Goal: Communication & Community: Ask a question

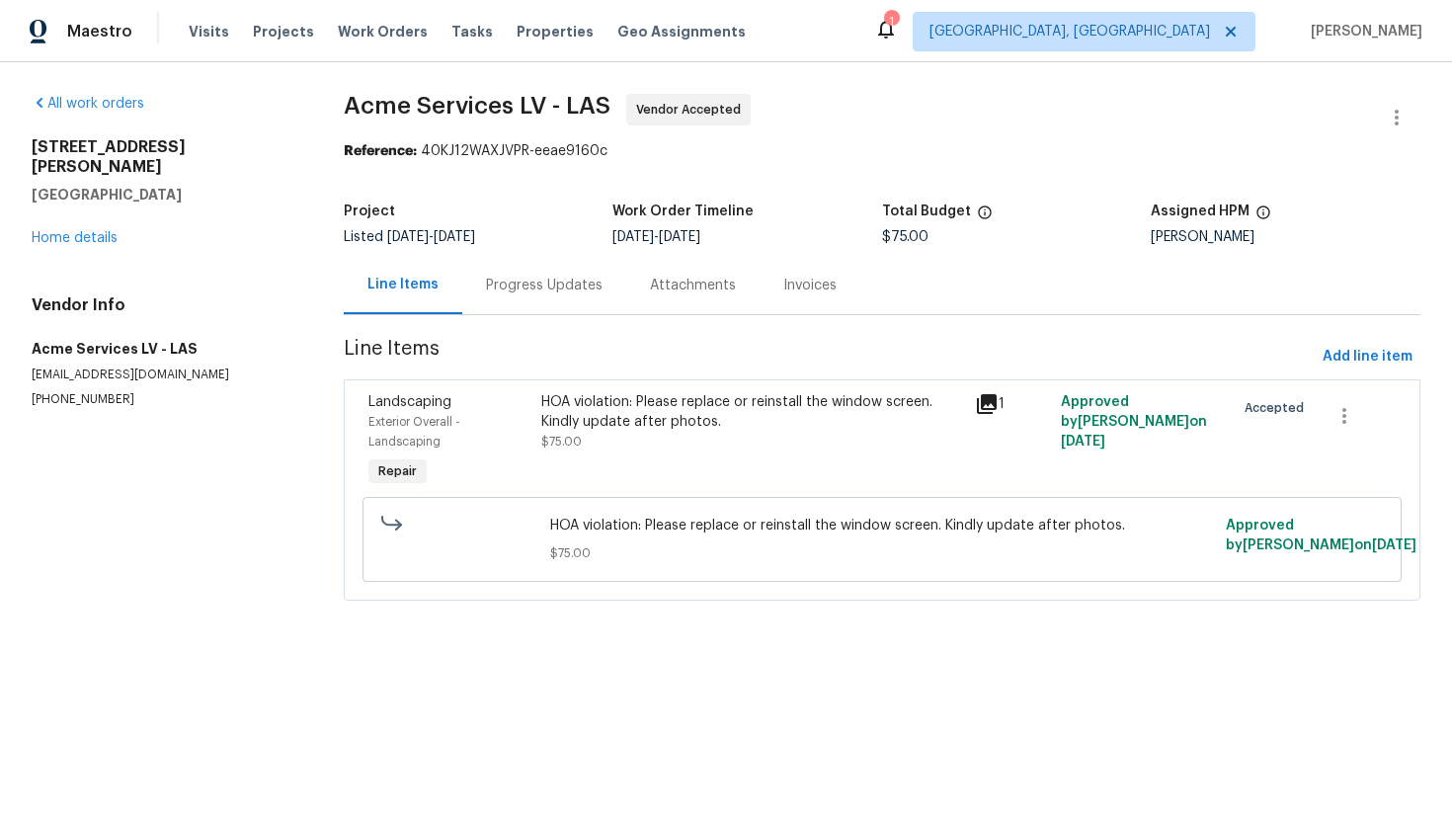
click at [529, 283] on div "Progress Updates" at bounding box center [544, 286] width 117 height 20
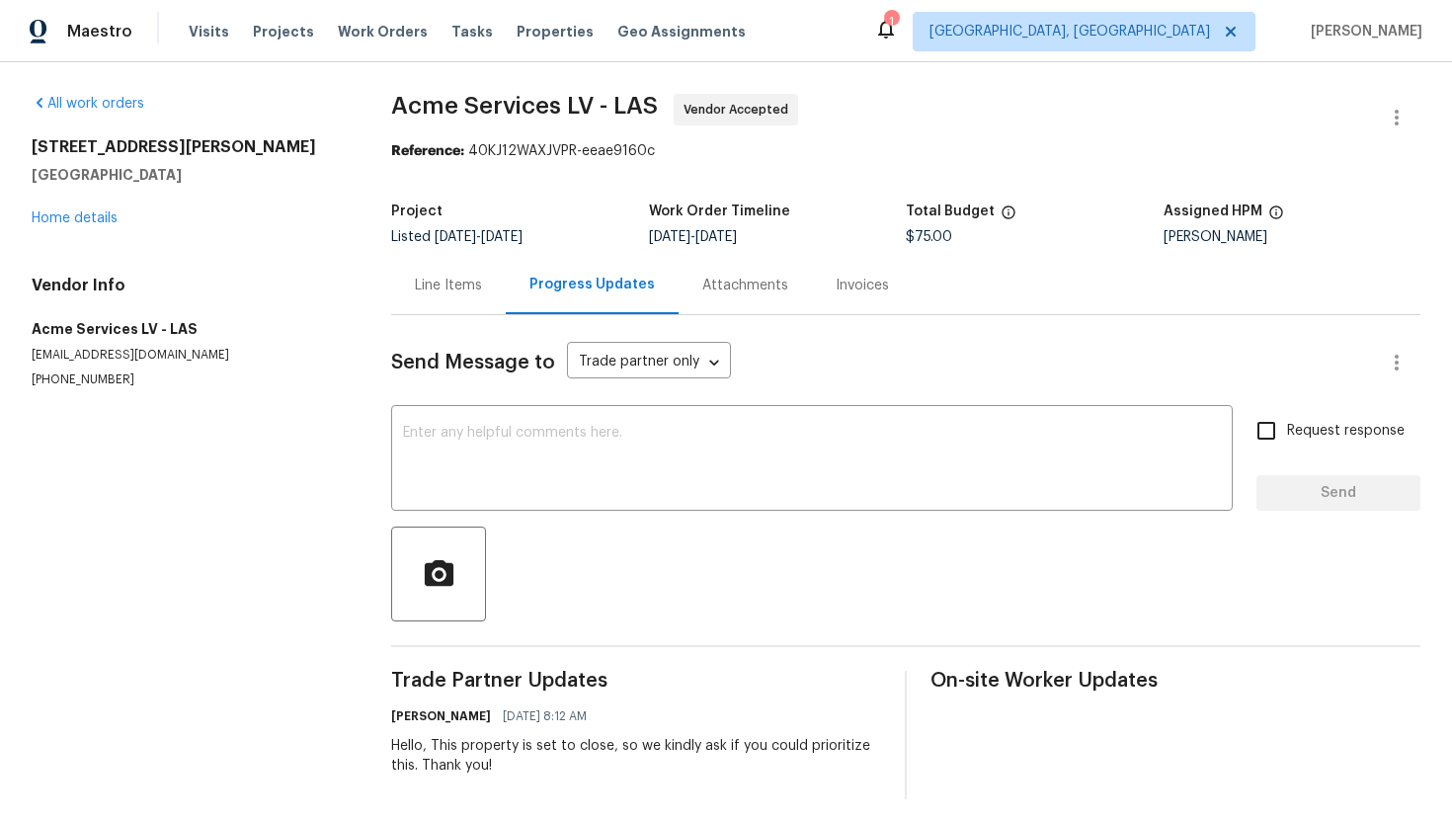
click at [435, 293] on div "Line Items" at bounding box center [448, 286] width 67 height 20
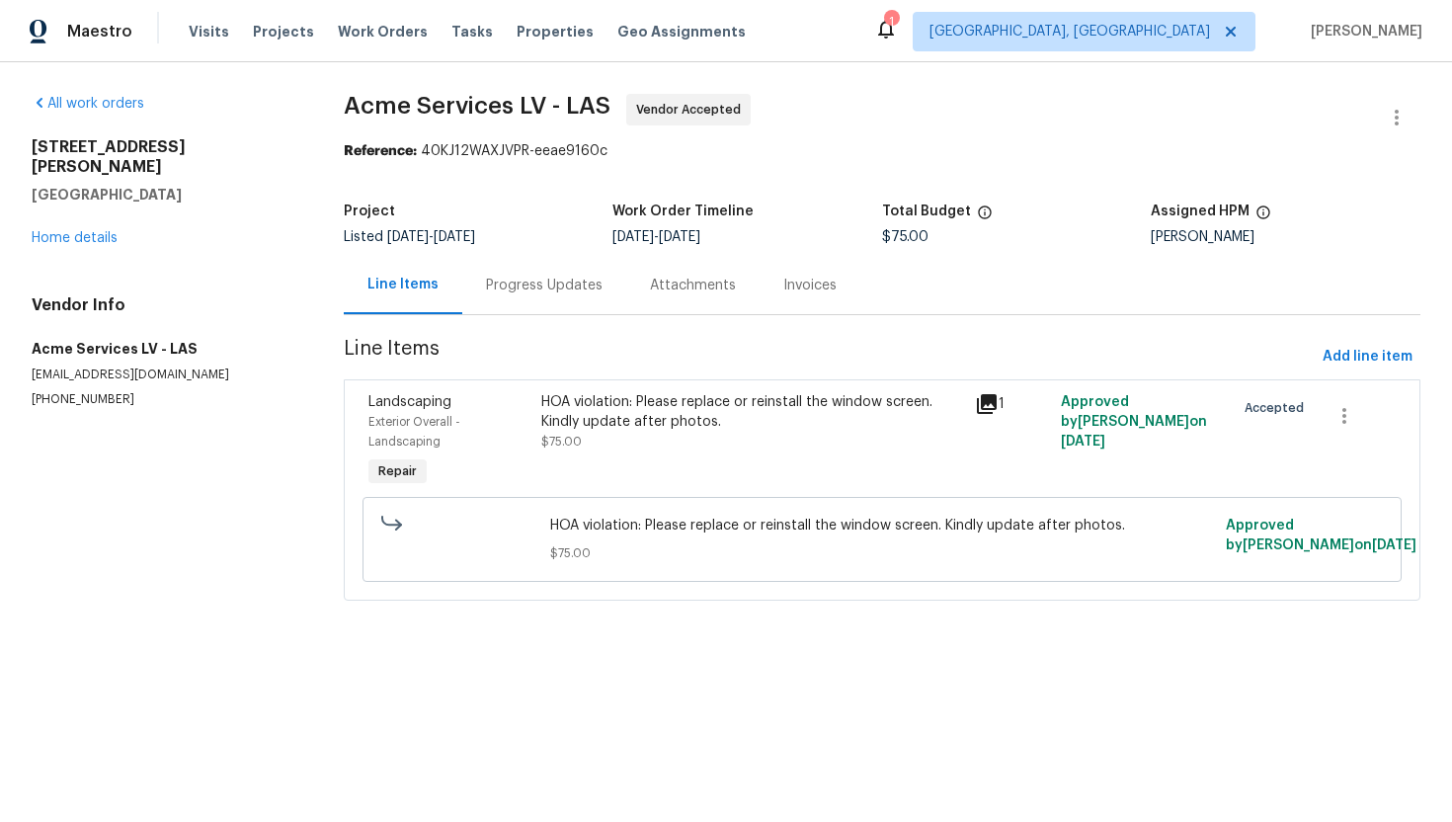
click at [550, 294] on div "Progress Updates" at bounding box center [544, 286] width 117 height 20
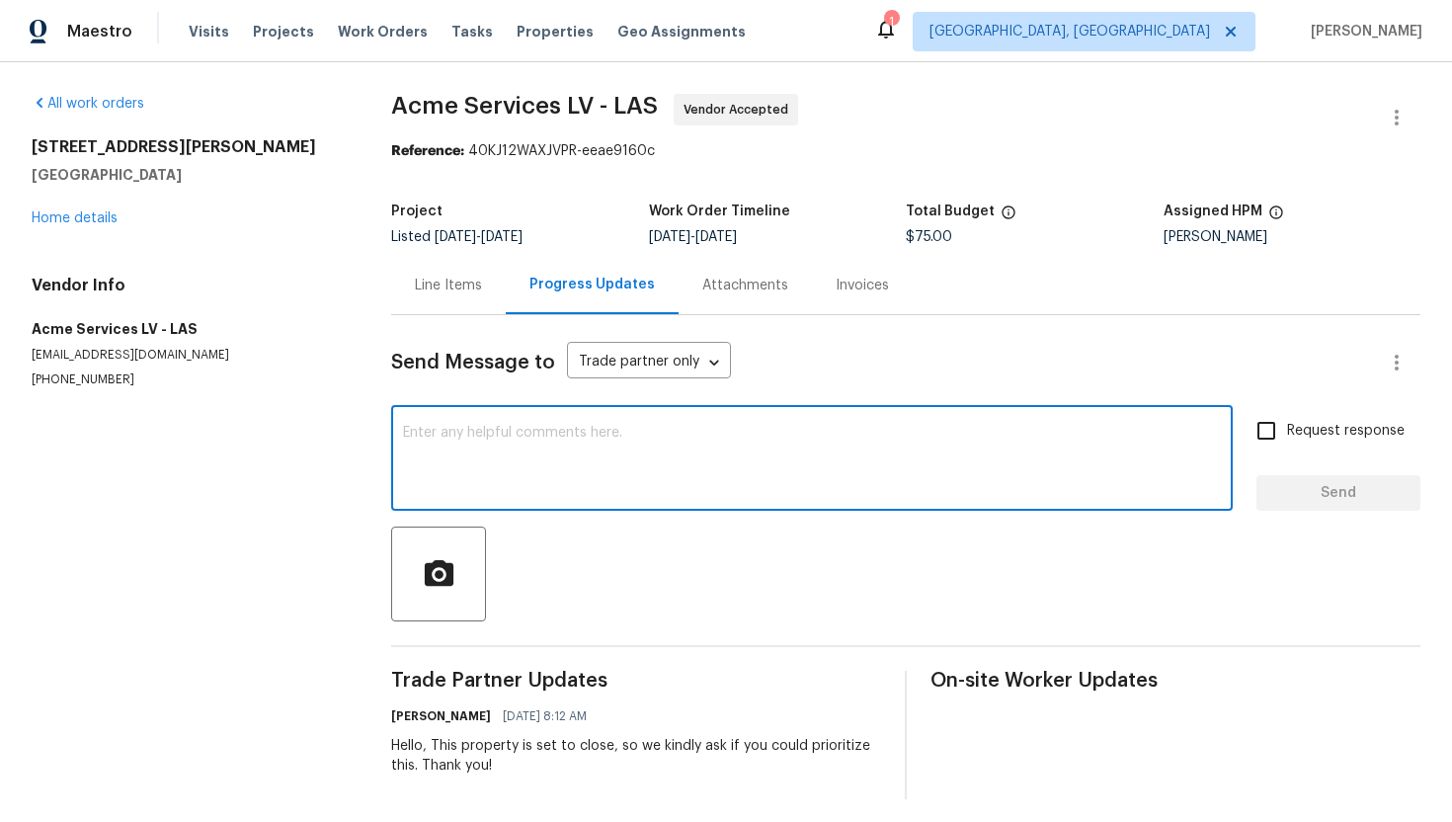
click at [579, 434] on textarea at bounding box center [812, 460] width 818 height 69
click at [728, 434] on textarea "Hello, Could you please update the status of the nwork?" at bounding box center [812, 460] width 818 height 69
click at [837, 435] on textarea "Hello, Could you please update the status of the work?" at bounding box center [812, 460] width 818 height 69
type textarea "Hello, Could you please update the status of the work?"
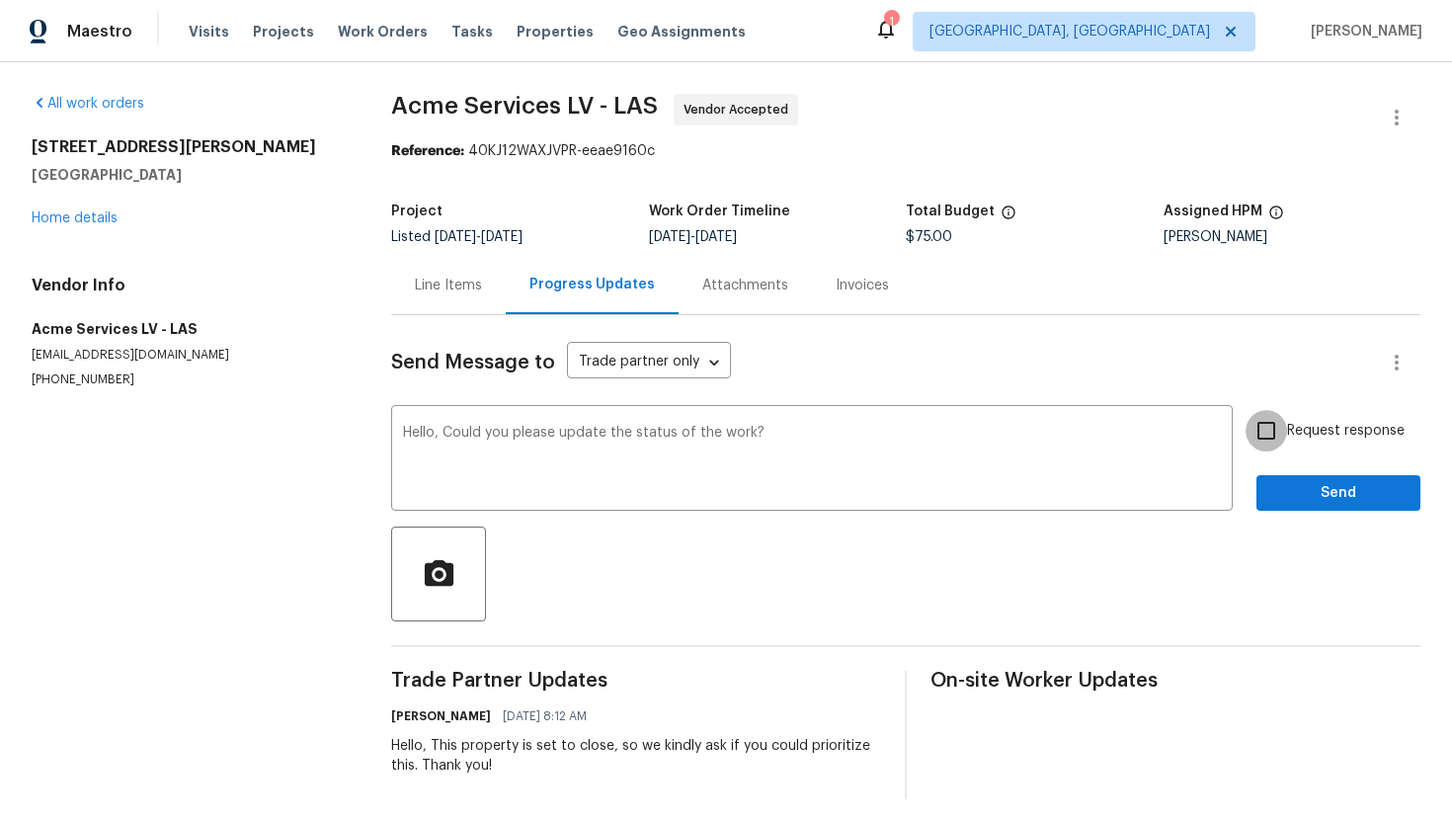
click at [1281, 433] on input "Request response" at bounding box center [1265, 430] width 41 height 41
checkbox input "true"
click at [1315, 520] on div "Send Message to Trade partner only Trade partner only ​ Hello, Could you please…" at bounding box center [905, 557] width 1029 height 484
click at [1316, 488] on span "Send" at bounding box center [1338, 493] width 132 height 25
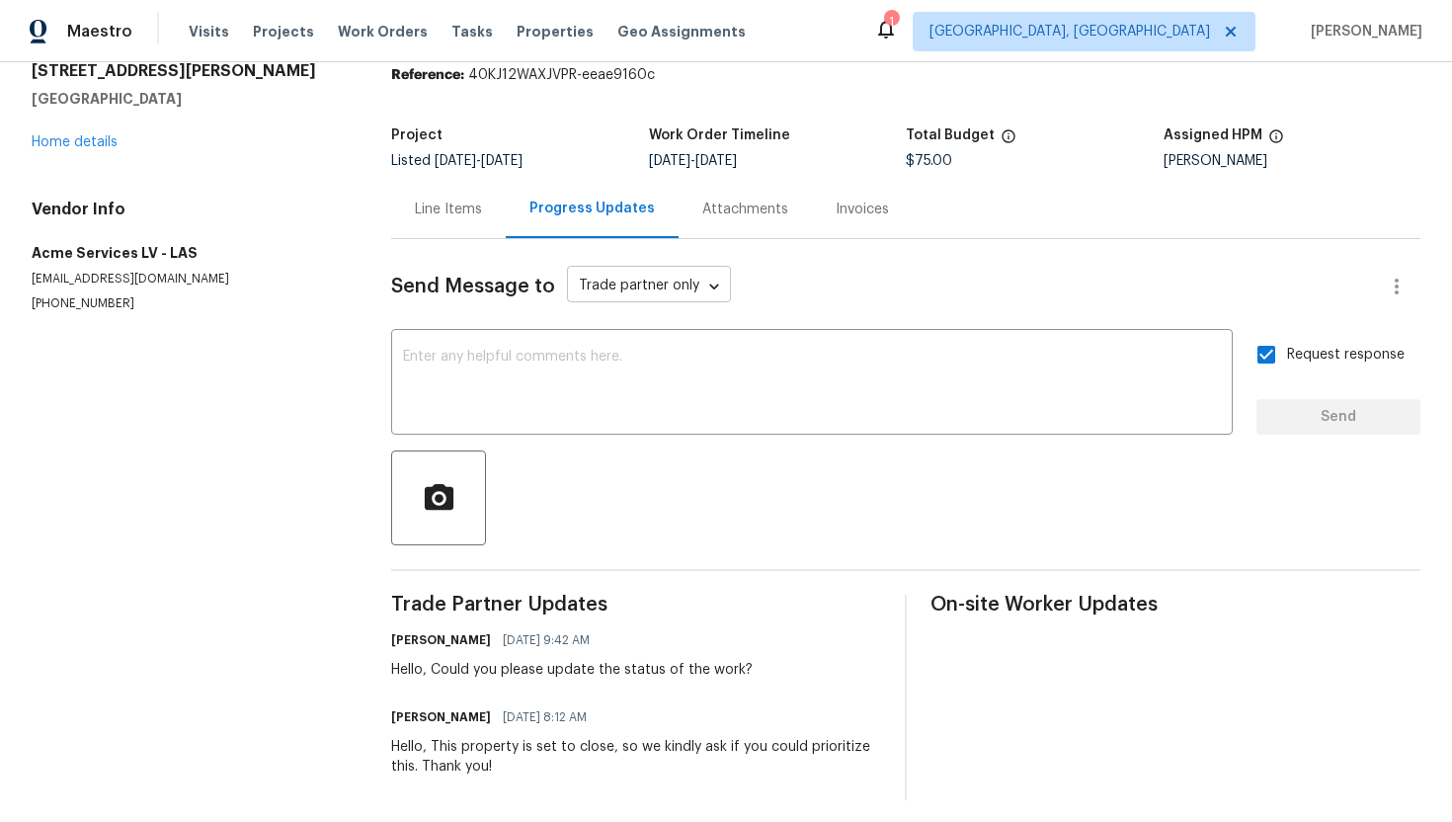
scroll to position [86, 0]
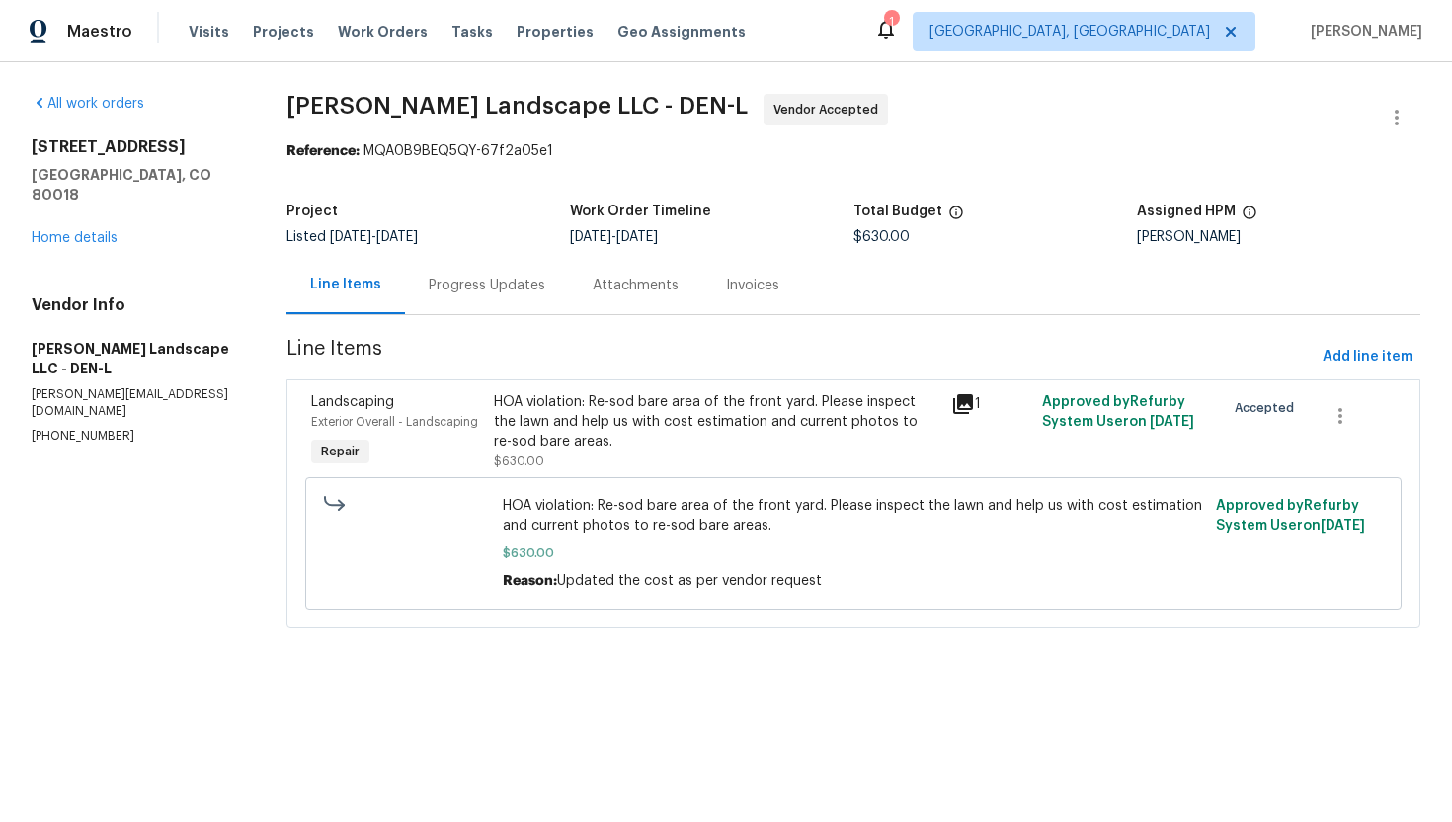
click at [500, 278] on div "Progress Updates" at bounding box center [487, 286] width 117 height 20
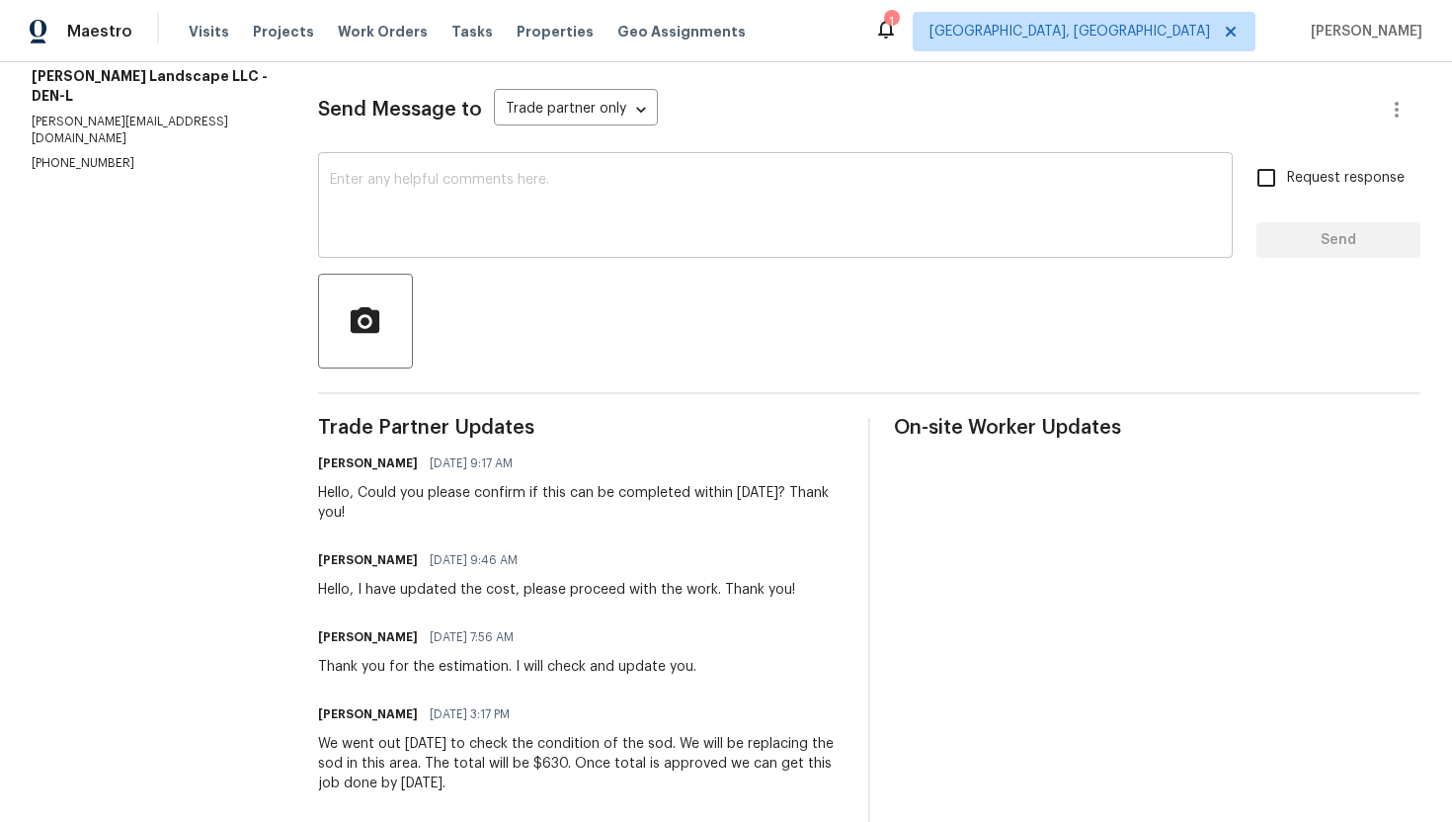
scroll to position [376, 0]
